Goal: Find contact information: Find contact information

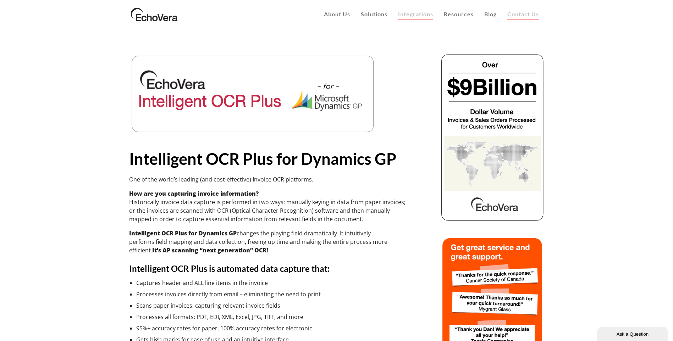
click at [519, 15] on span "Contact Us" at bounding box center [523, 14] width 32 height 7
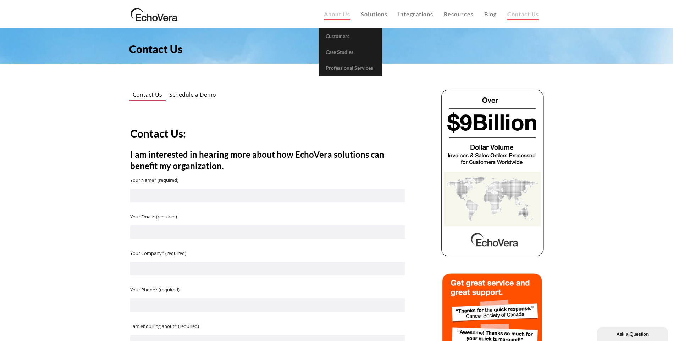
click at [330, 11] on span "About Us" at bounding box center [337, 14] width 26 height 7
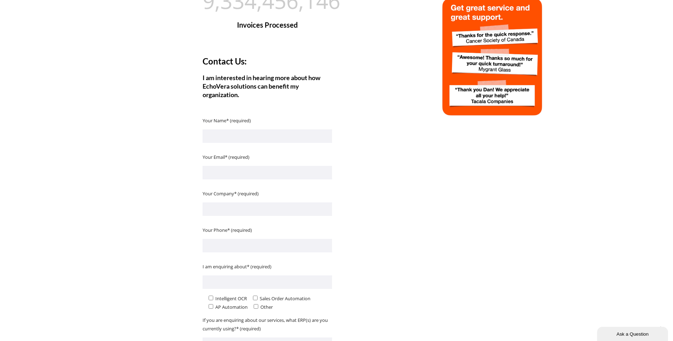
scroll to position [100, 0]
